Goal: Communication & Community: Connect with others

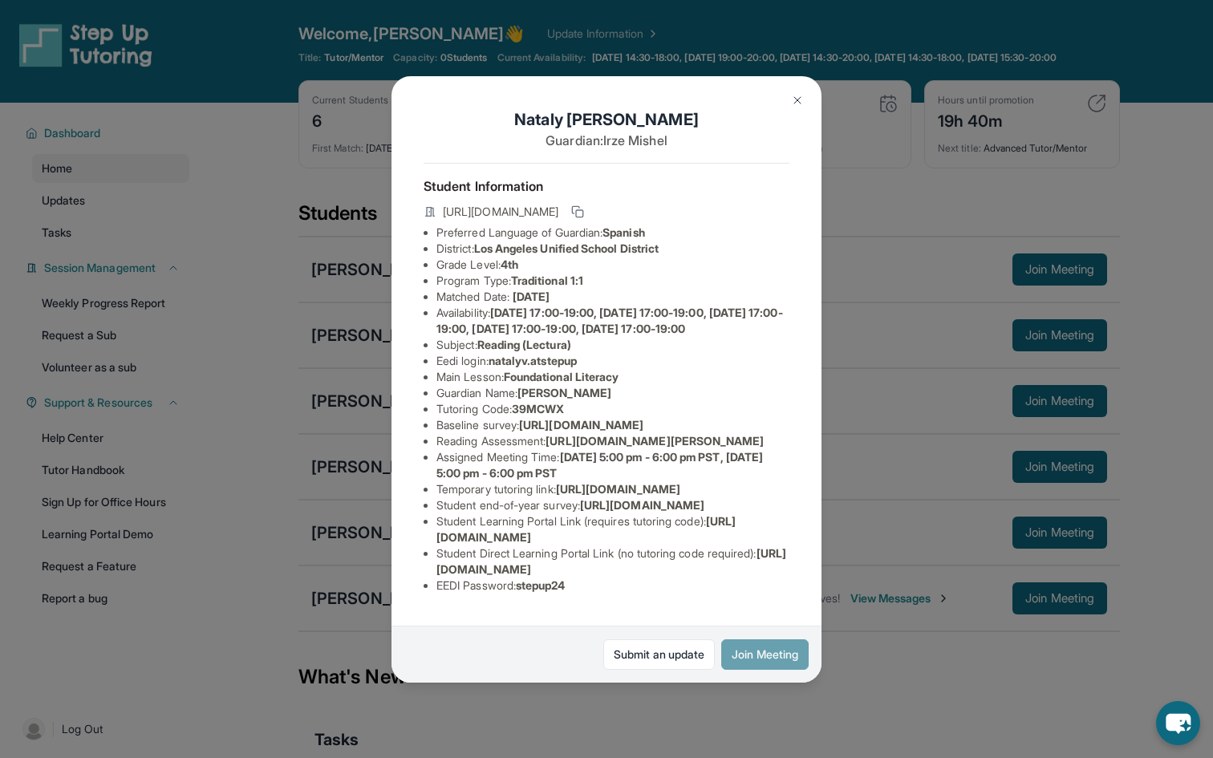
click at [758, 645] on button "Join Meeting" at bounding box center [764, 654] width 87 height 30
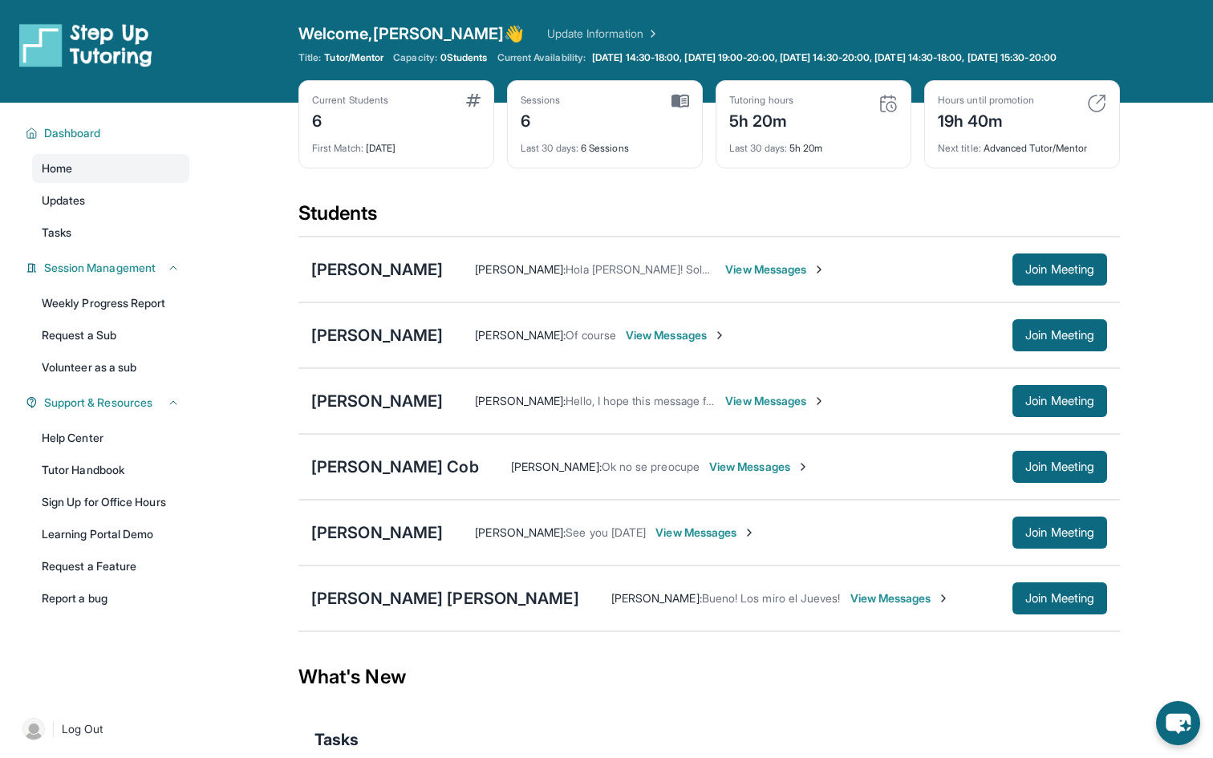
click at [725, 278] on span "View Messages" at bounding box center [775, 269] width 100 height 16
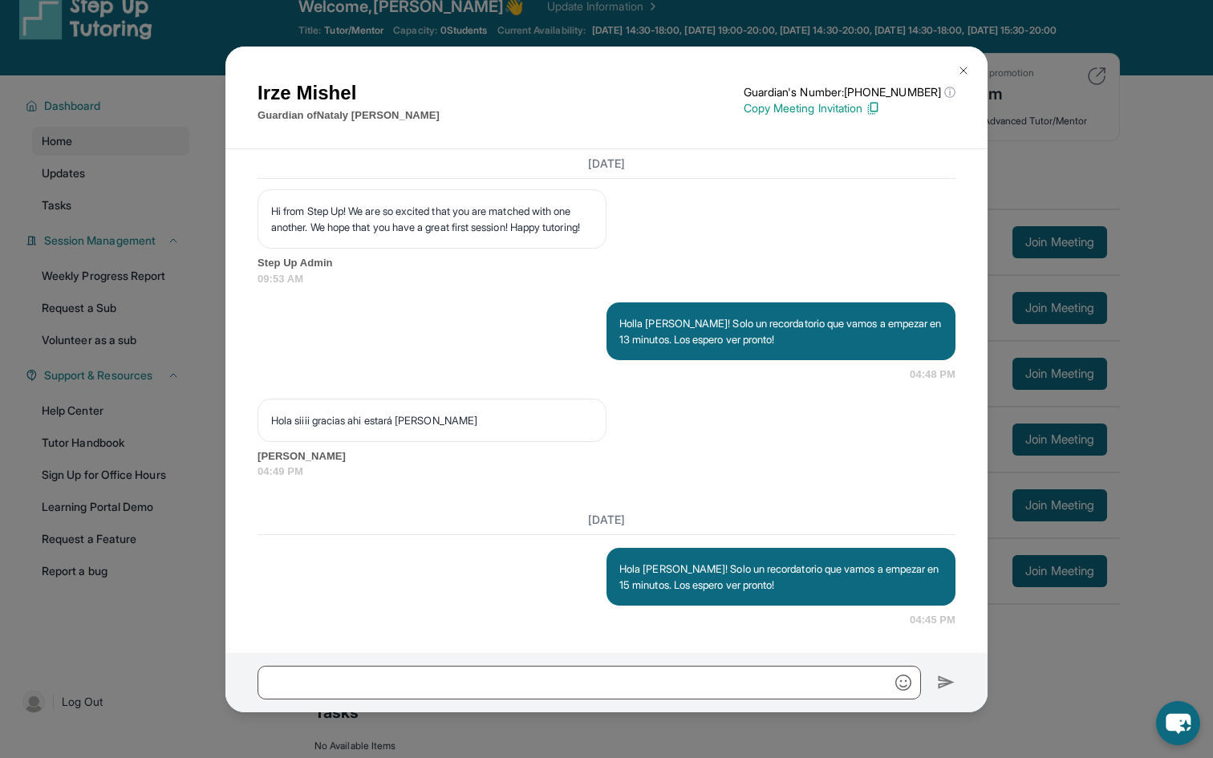
scroll to position [38, 0]
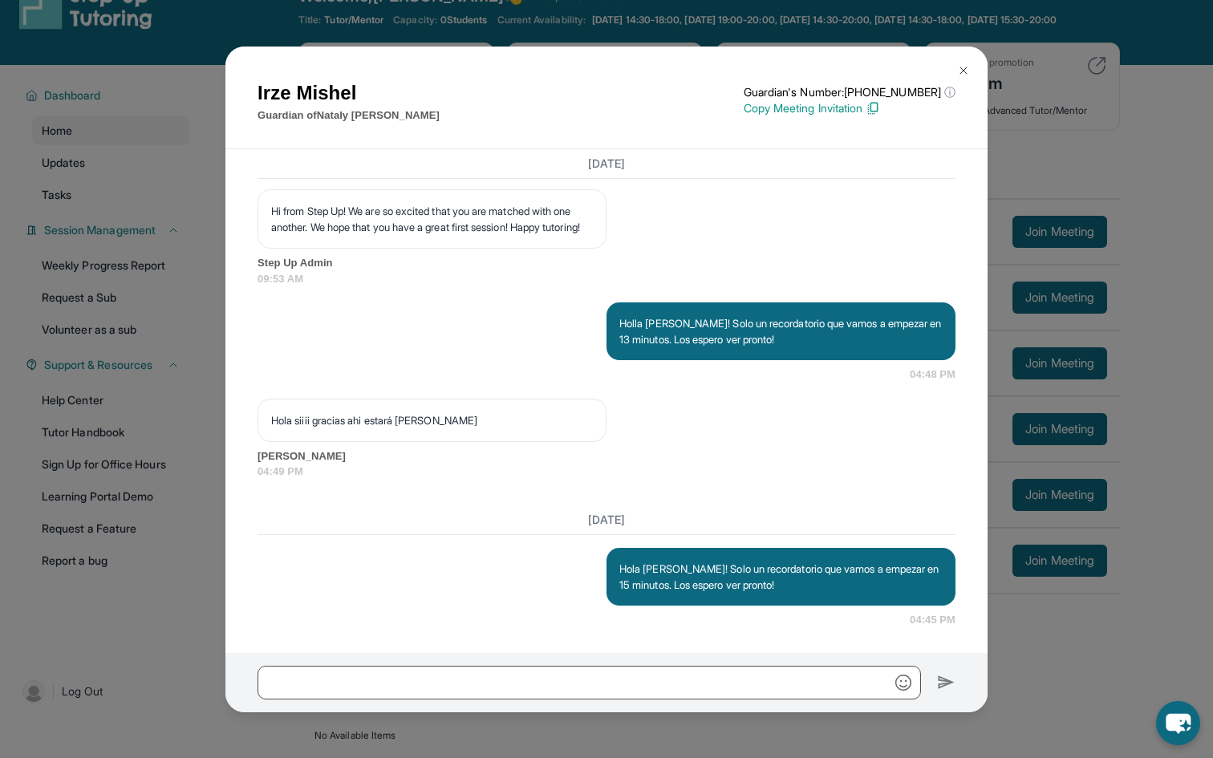
click at [968, 72] on img at bounding box center [963, 70] width 13 height 13
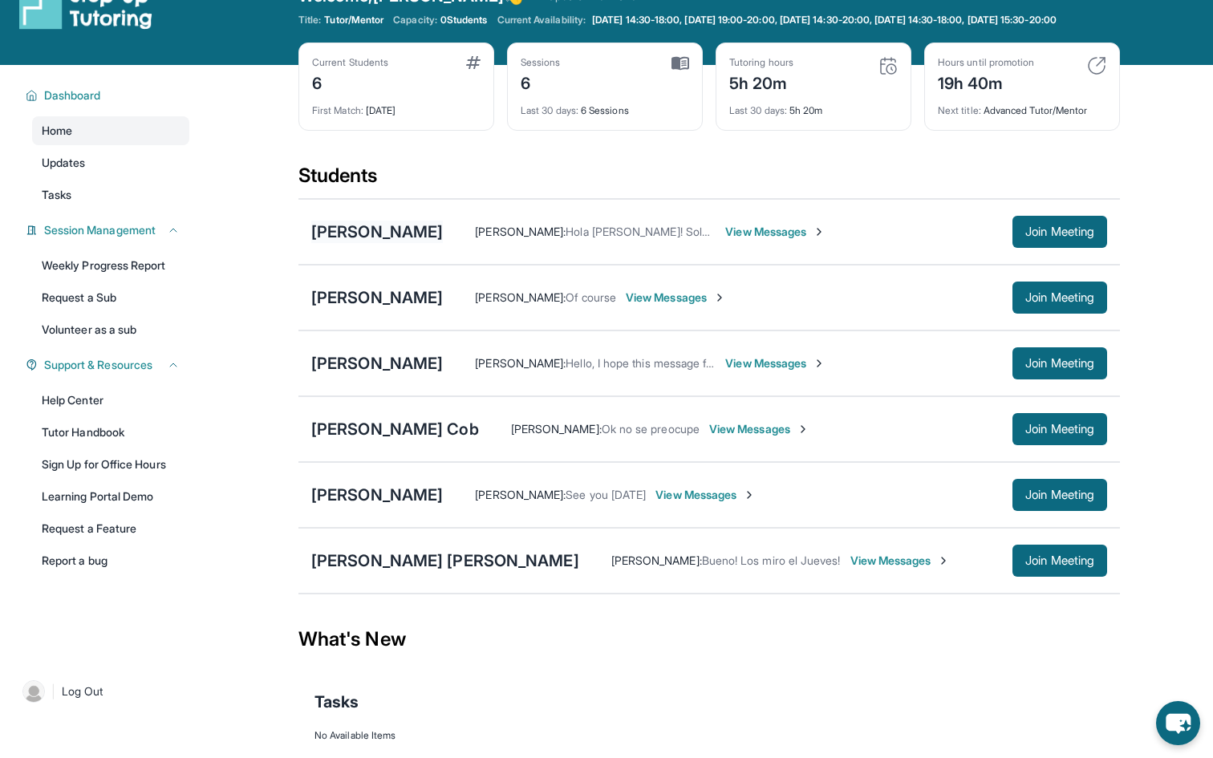
click at [355, 243] on div "[PERSON_NAME]" at bounding box center [377, 232] width 132 height 22
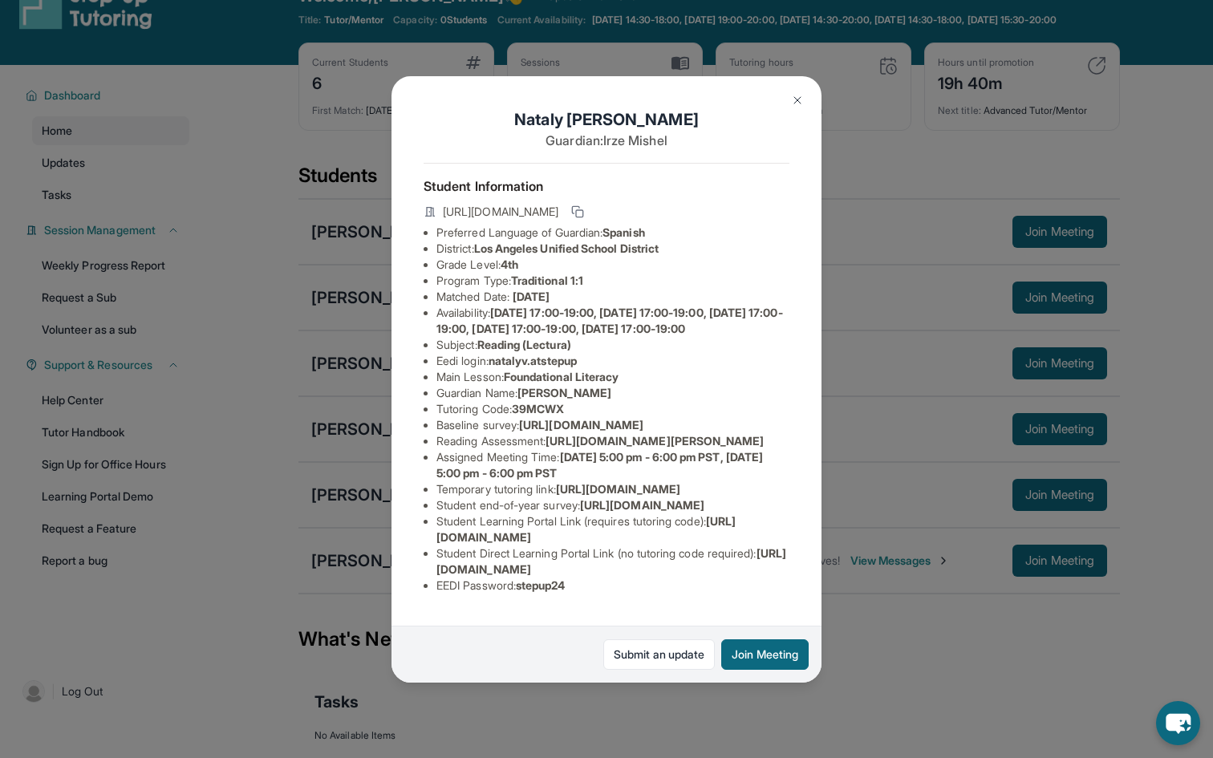
scroll to position [35, 0]
